Goal: Task Accomplishment & Management: Use online tool/utility

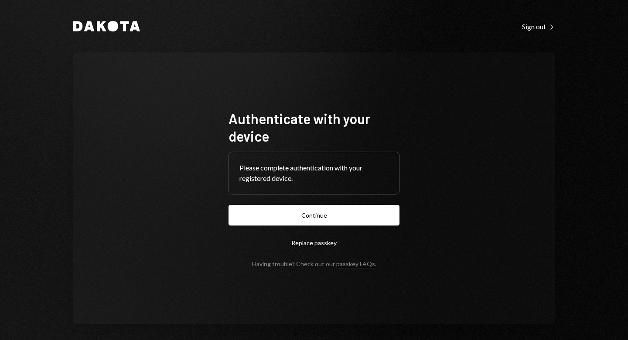
click at [308, 220] on button "Continue" at bounding box center [314, 215] width 171 height 21
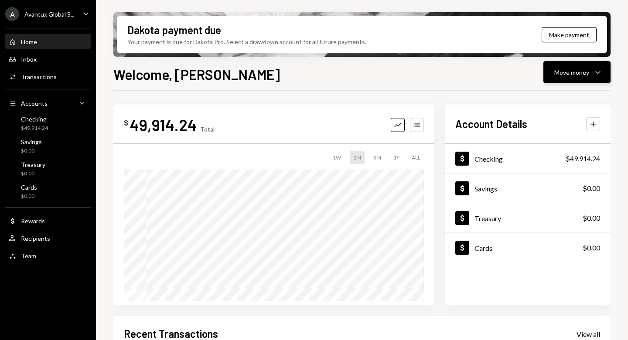
click at [567, 79] on button "Move money Caret Down" at bounding box center [577, 72] width 67 height 22
click at [556, 100] on div "Send" at bounding box center [571, 98] width 64 height 9
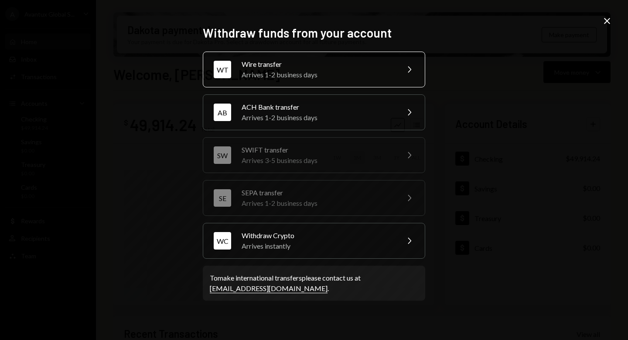
click at [314, 72] on div "Arrives 1-2 business days" at bounding box center [318, 74] width 152 height 10
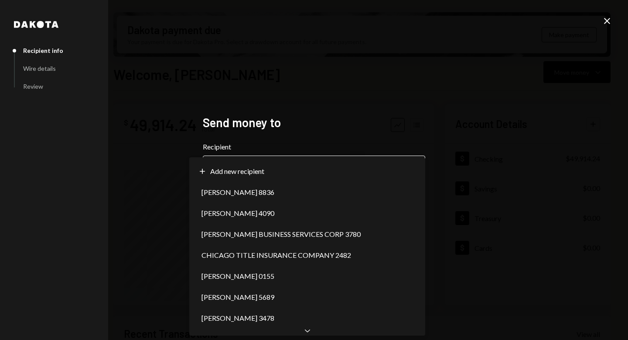
click at [413, 164] on body "A Avantux Global S... Caret Down Home Home Inbox Inbox Activities Transactions …" at bounding box center [314, 170] width 628 height 340
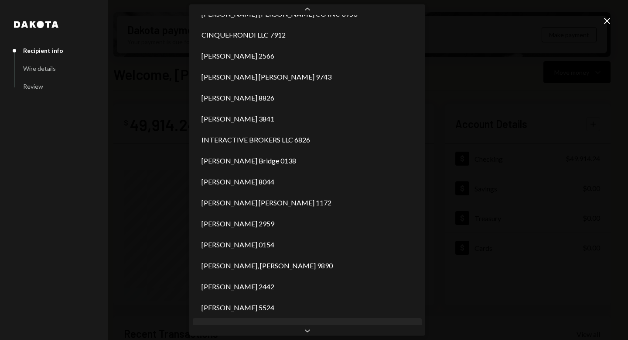
scroll to position [434, 0]
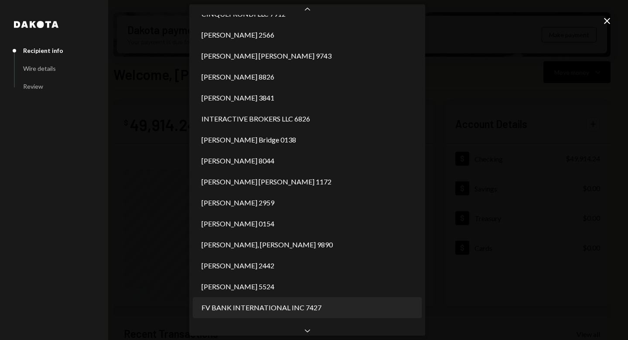
select select "**********"
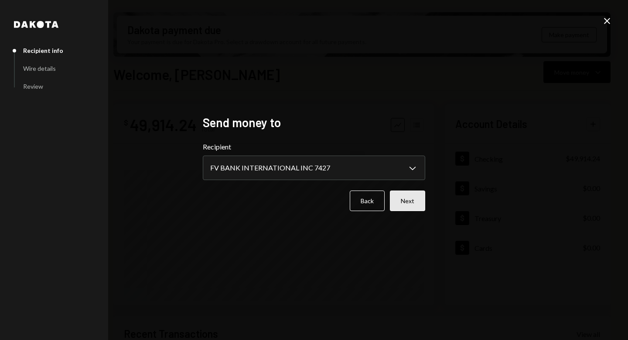
click at [406, 200] on button "Next" at bounding box center [407, 200] width 35 height 21
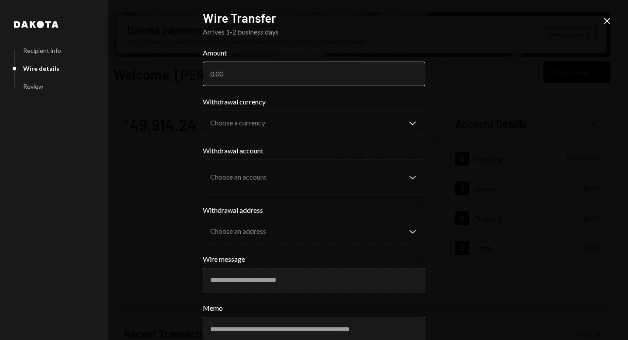
click at [240, 74] on input "Amount" at bounding box center [314, 74] width 223 height 24
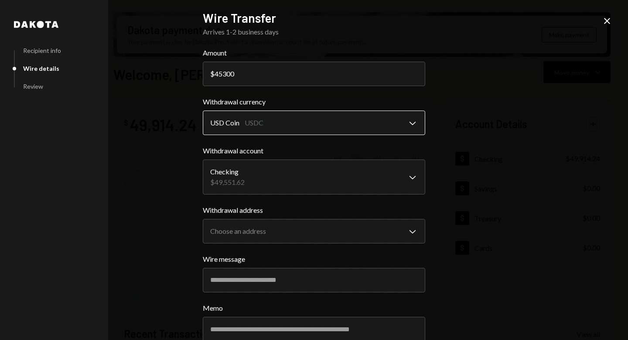
type input "45300"
click at [275, 126] on body "A Avantux Global S... Caret Down Home Home Inbox Inbox Activities Transactions …" at bounding box center [314, 170] width 628 height 340
click at [278, 171] on body "A Avantux Global S... Caret Down Home Home Inbox Inbox Activities Transactions …" at bounding box center [314, 170] width 628 height 340
click at [286, 230] on body "A Avantux Global S... Caret Down Home Home Inbox Inbox Activities Transactions …" at bounding box center [314, 170] width 628 height 340
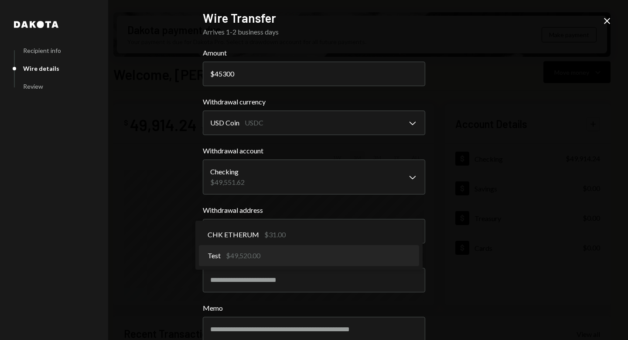
select select "**********"
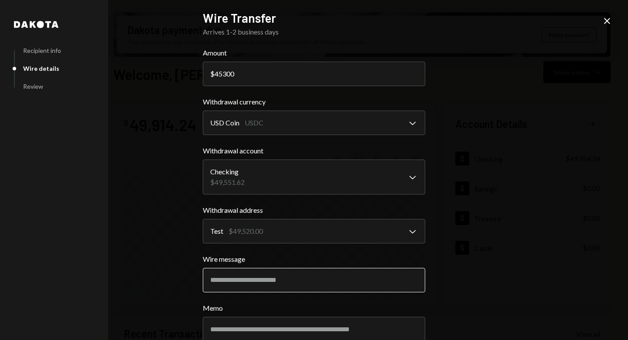
click at [272, 276] on input "Wire message" at bounding box center [314, 280] width 223 height 24
type input "**********"
click at [465, 152] on div "**********" at bounding box center [314, 170] width 628 height 340
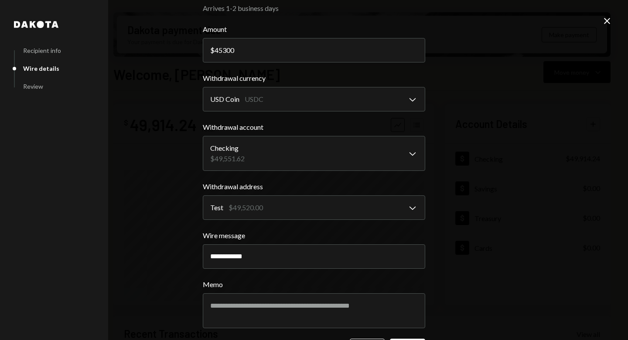
scroll to position [56, 0]
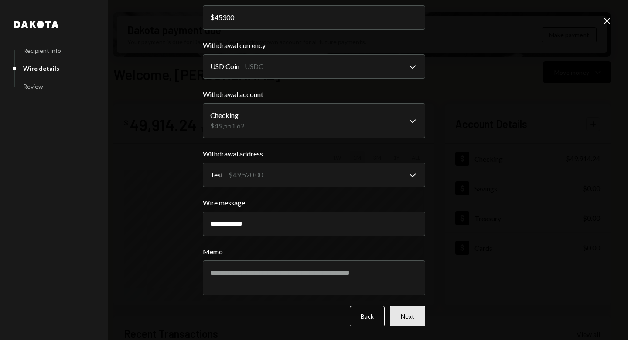
click at [415, 316] on button "Next" at bounding box center [407, 316] width 35 height 21
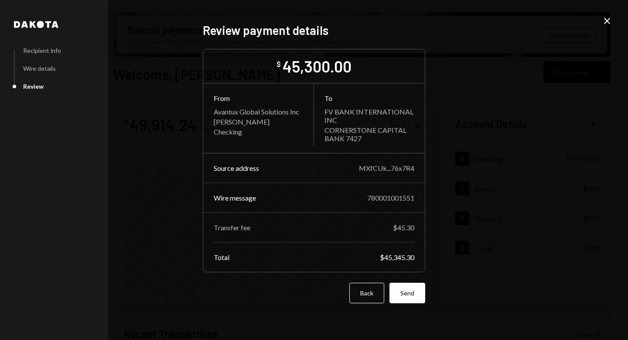
scroll to position [0, 0]
click at [405, 299] on button "Send" at bounding box center [408, 292] width 36 height 21
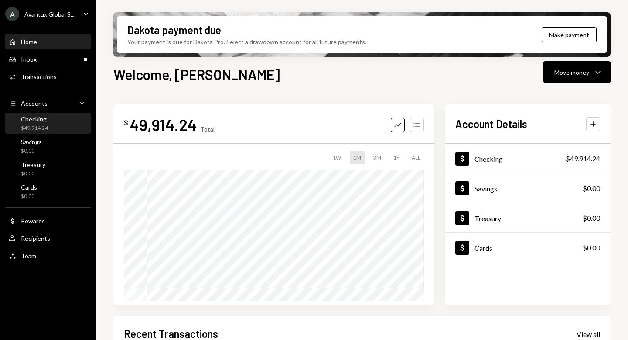
click at [45, 120] on div "Checking" at bounding box center [34, 118] width 27 height 7
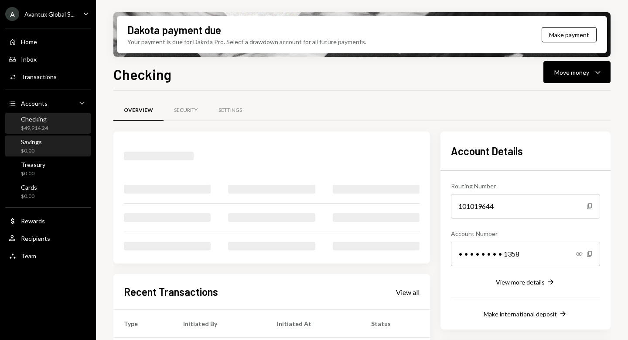
click at [48, 152] on div "Savings $0.00" at bounding box center [48, 146] width 79 height 17
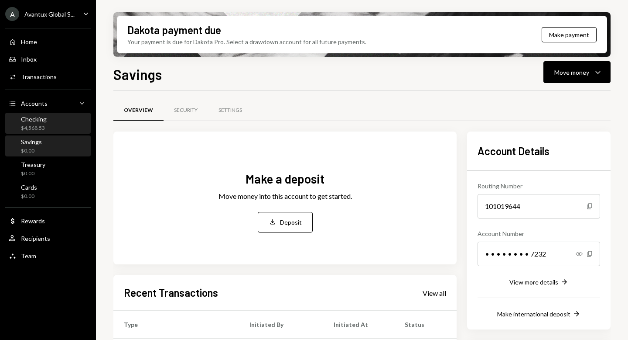
click at [51, 130] on div "Checking $4,568.53" at bounding box center [48, 123] width 79 height 17
